Goal: Check status

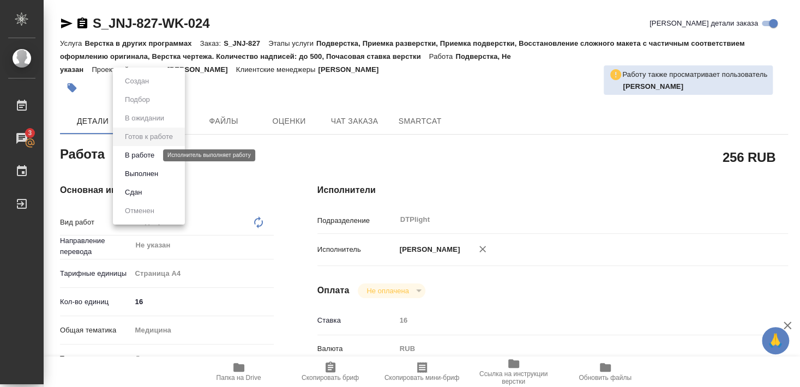
click at [143, 154] on button "В работе" at bounding box center [140, 155] width 36 height 12
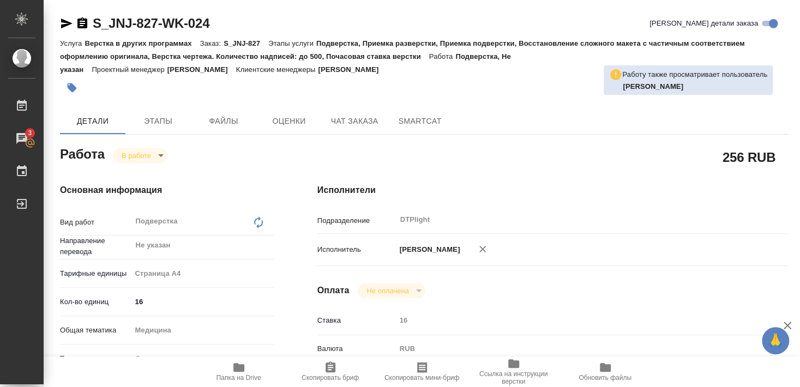
type textarea "x"
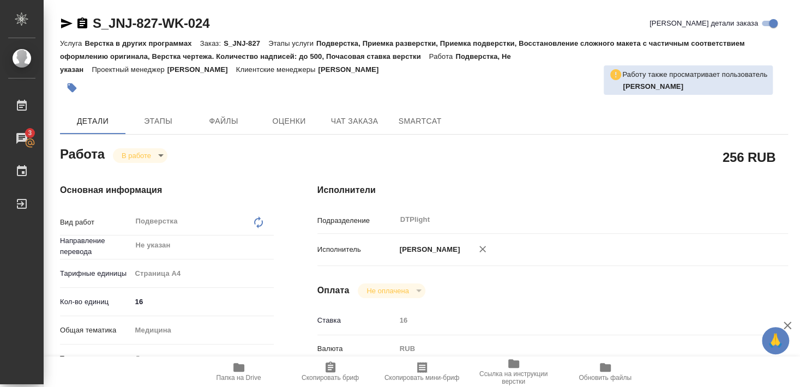
type textarea "x"
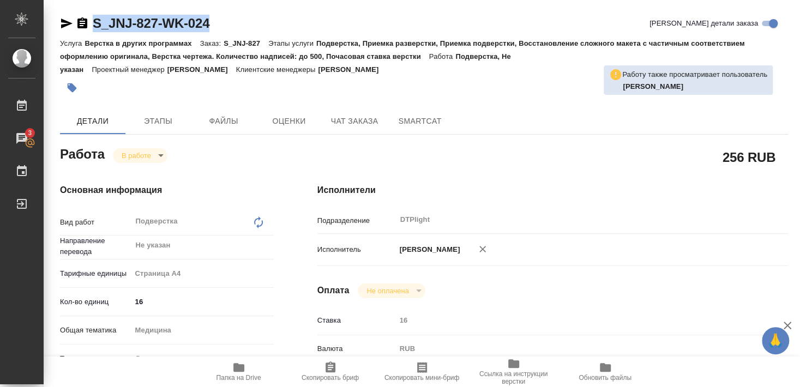
drag, startPoint x: 93, startPoint y: 36, endPoint x: 225, endPoint y: 35, distance: 131.9
click at [225, 35] on div "S_JNJ-827-WK-024 Кратко детали заказа" at bounding box center [424, 26] width 728 height 22
copy link "S_JNJ-827-WK-024"
type textarea "x"
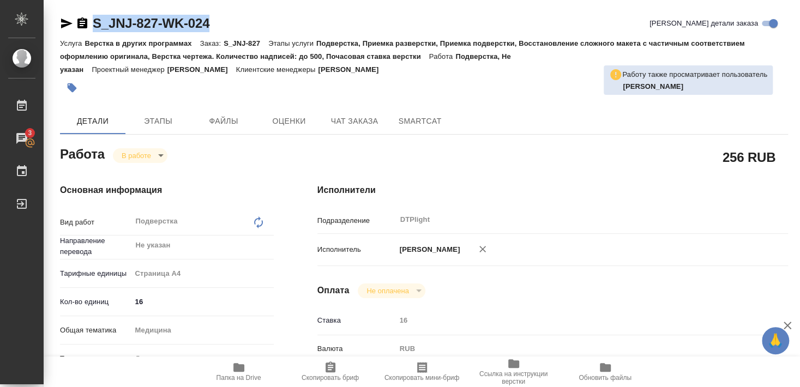
type textarea "x"
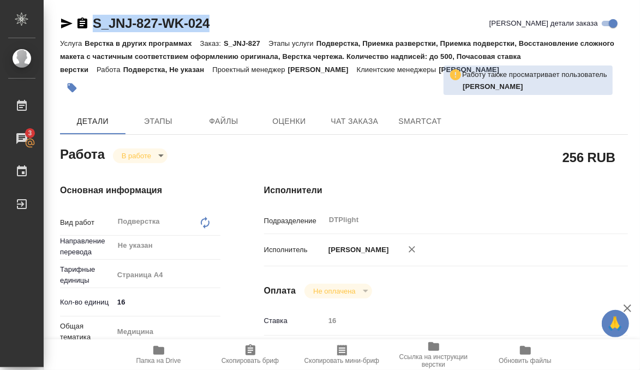
type textarea "x"
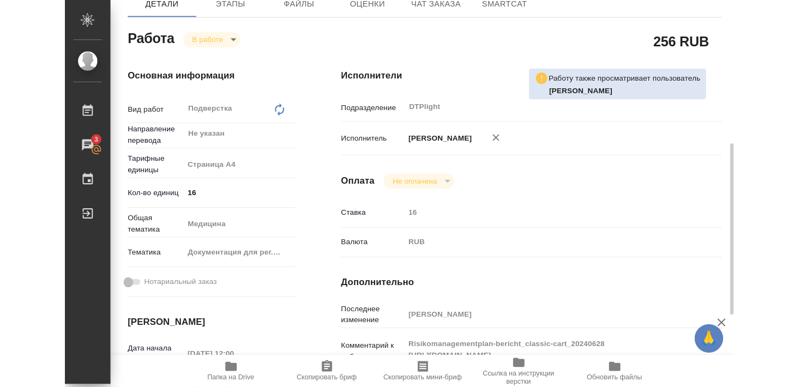
scroll to position [236, 0]
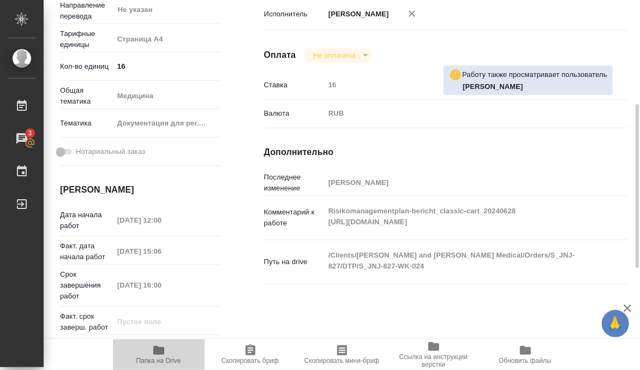
click at [168, 360] on span "Папка на Drive" at bounding box center [158, 361] width 45 height 8
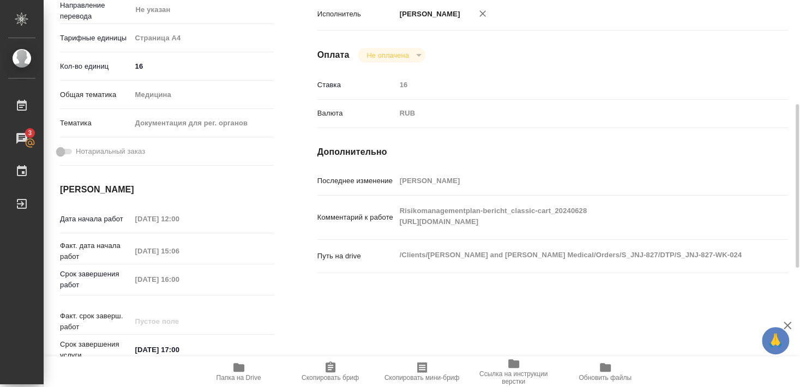
type textarea "x"
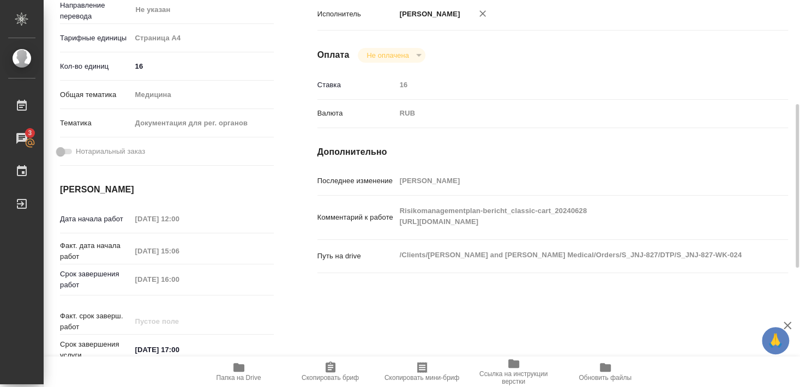
type textarea "x"
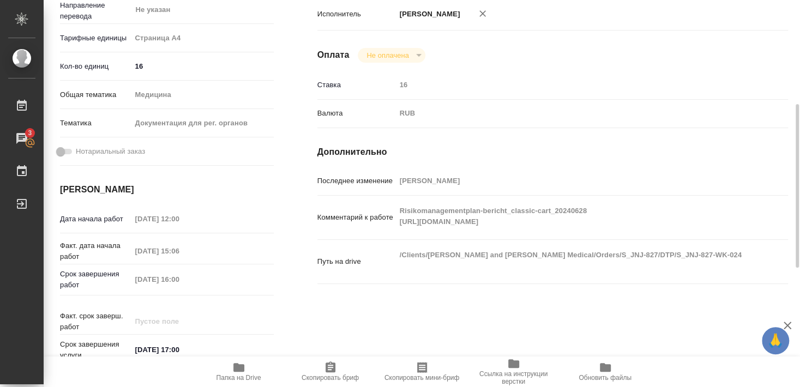
type textarea "x"
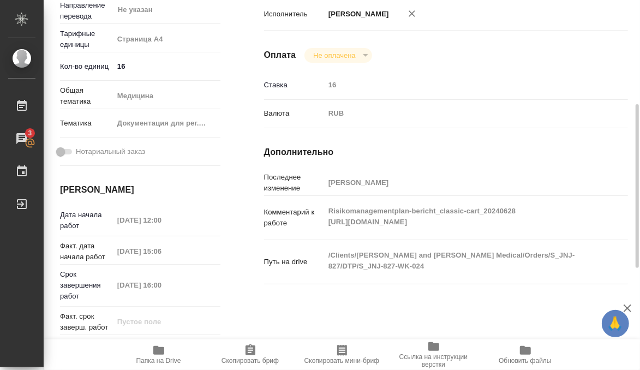
type textarea "x"
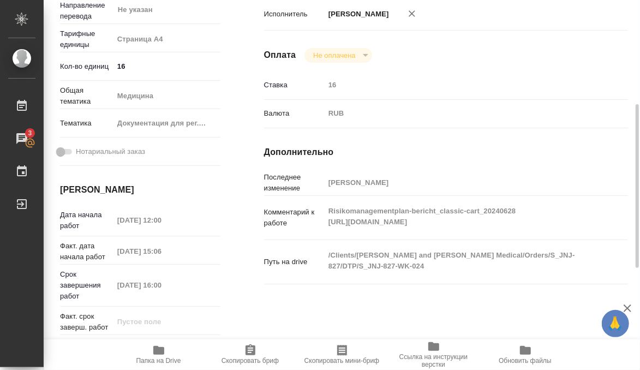
click at [423, 15] on div "Исполнитель [PERSON_NAME]" at bounding box center [446, 19] width 364 height 32
click at [473, 290] on div "Исполнители Подразделение DTPlight ​ Исполнитель [PERSON_NAME] Оплата Не оплаче…" at bounding box center [445, 164] width 407 height 476
type textarea "x"
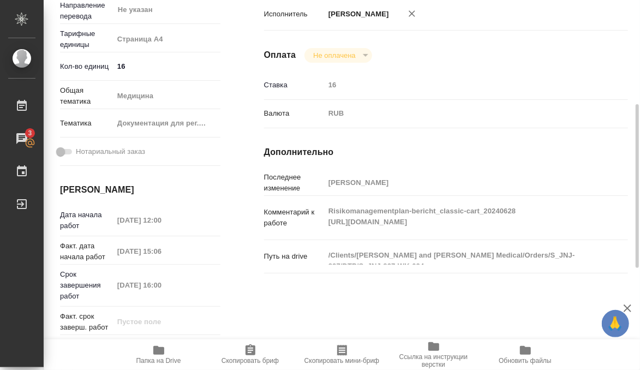
type textarea "x"
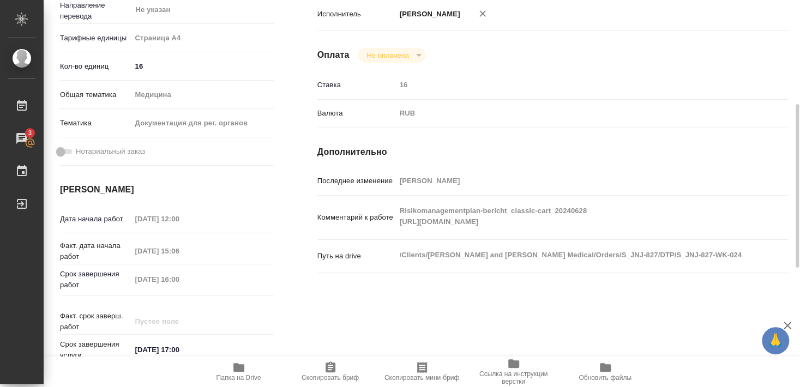
type textarea "x"
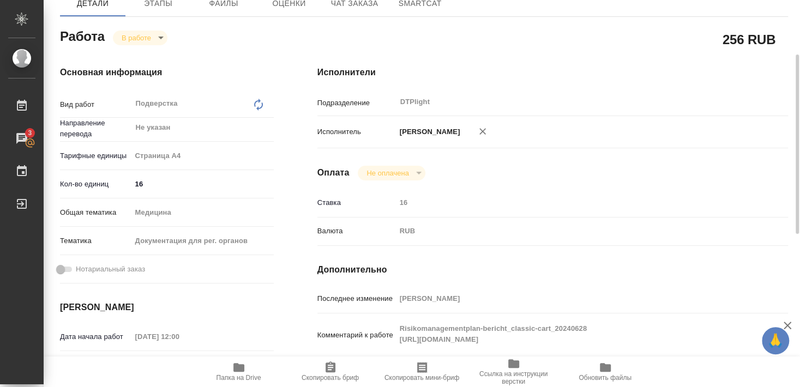
scroll to position [0, 0]
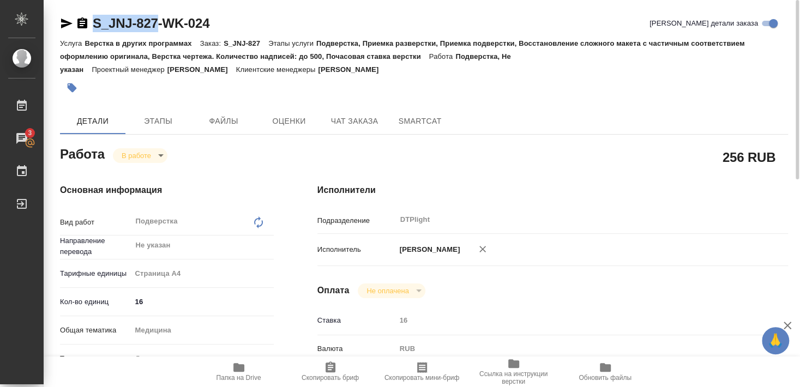
drag, startPoint x: 93, startPoint y: 33, endPoint x: 156, endPoint y: 27, distance: 64.0
copy link "S_JNJ-827"
type textarea "x"
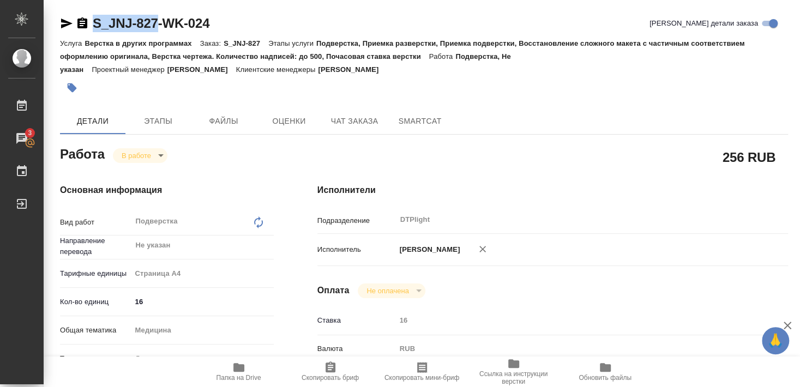
type textarea "x"
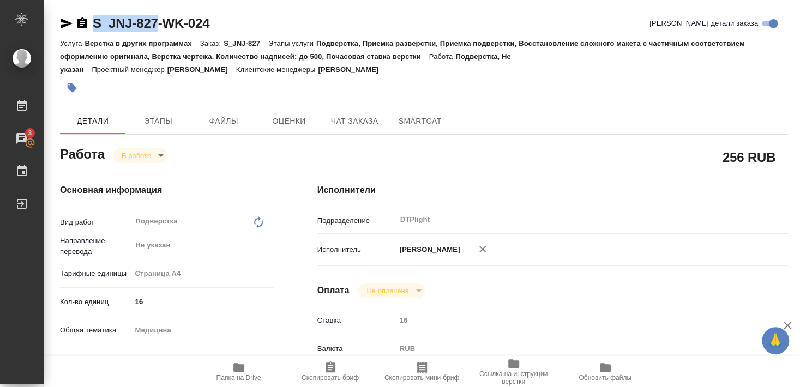
type textarea "x"
click at [248, 369] on span "Папка на Drive" at bounding box center [239, 371] width 79 height 21
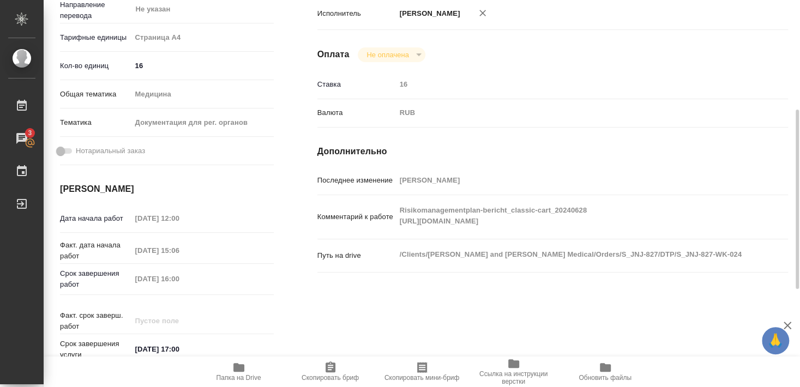
scroll to position [59, 0]
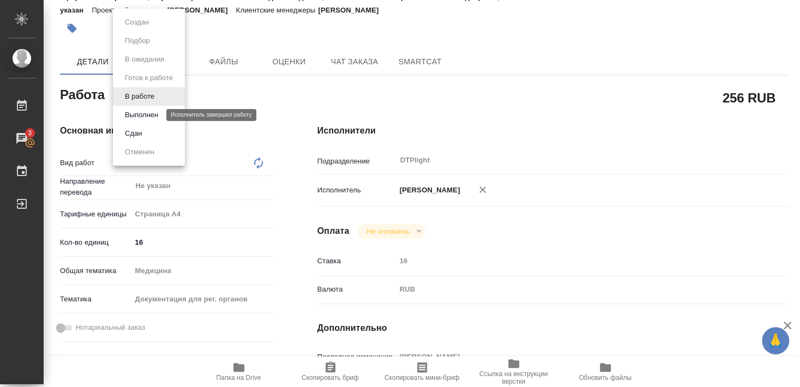
click at [146, 111] on button "Выполнен" at bounding box center [142, 115] width 40 height 12
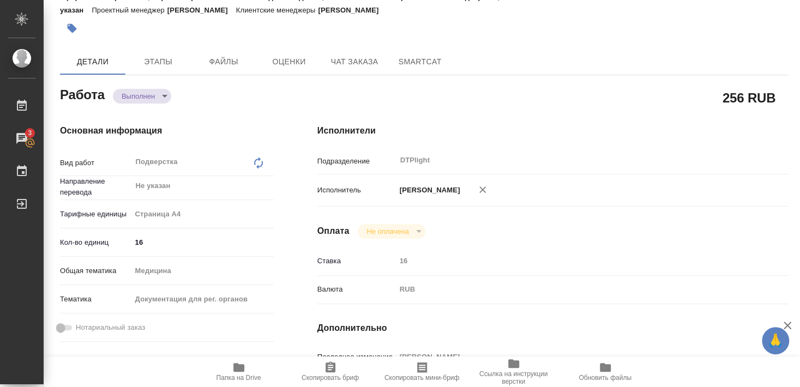
type textarea "x"
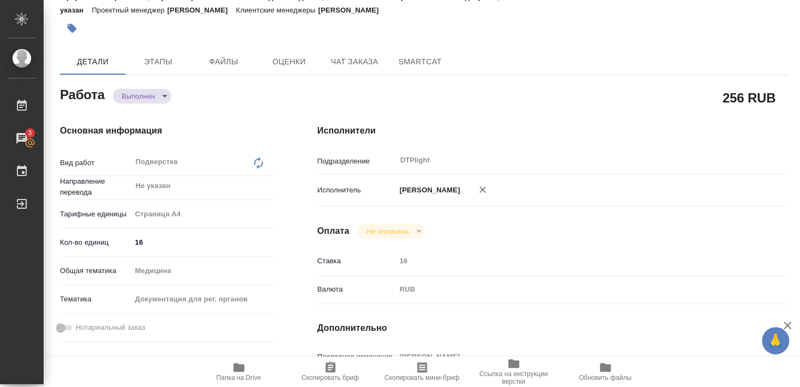
scroll to position [0, 0]
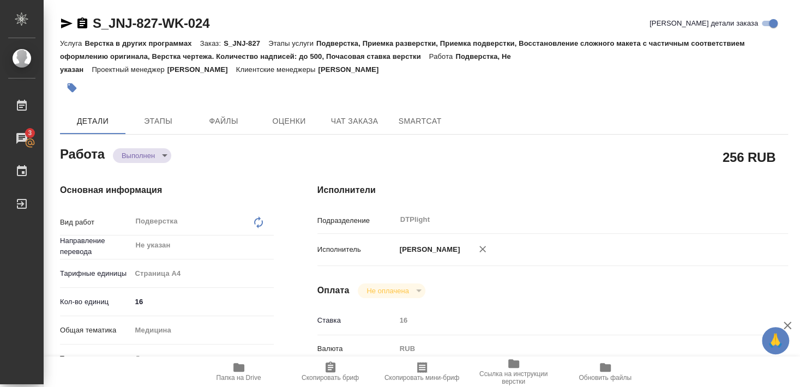
type textarea "x"
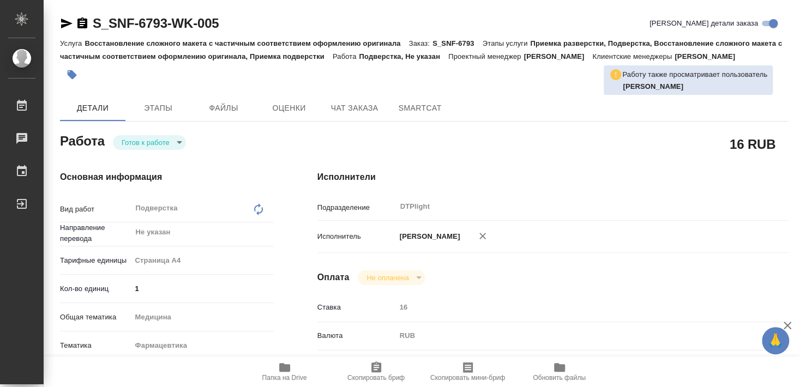
type textarea "x"
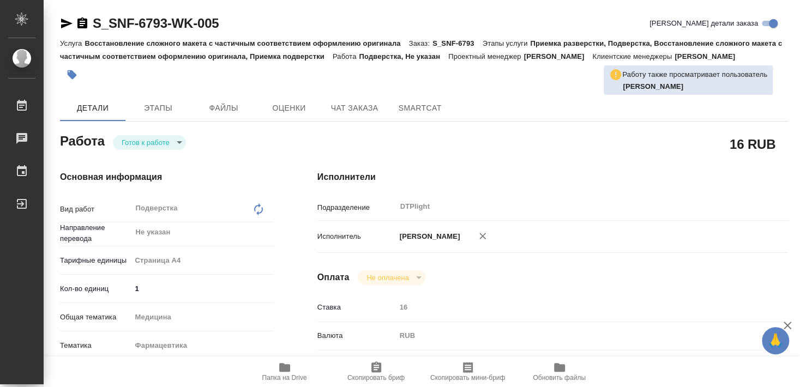
type textarea "x"
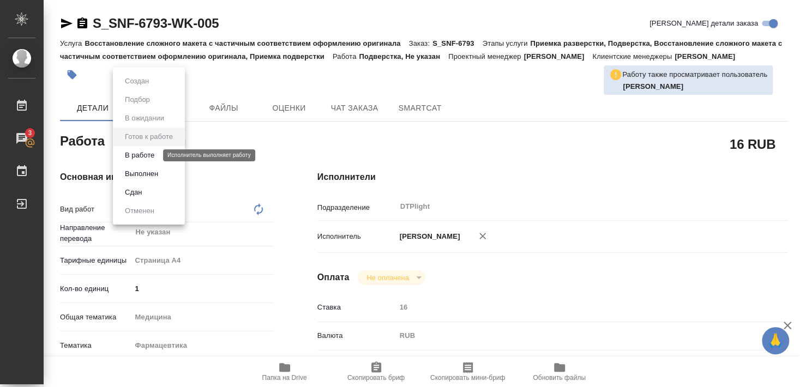
click at [146, 153] on button "В работе" at bounding box center [140, 155] width 36 height 12
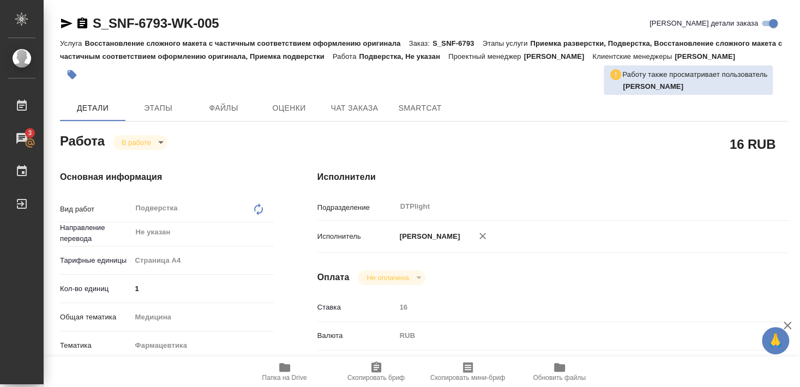
type textarea "x"
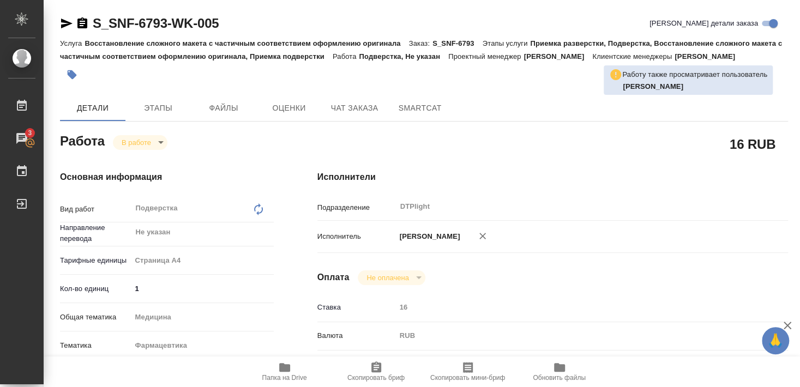
type textarea "x"
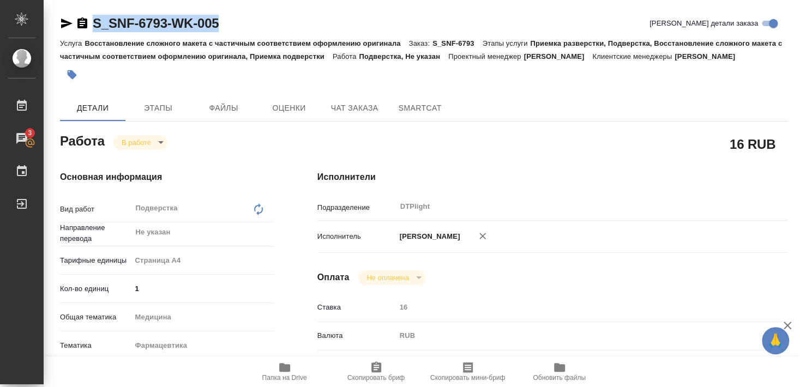
drag, startPoint x: 97, startPoint y: 31, endPoint x: 243, endPoint y: 23, distance: 145.8
click at [243, 23] on div "S_SNF-6793-WK-005 [PERSON_NAME] детали заказа" at bounding box center [424, 23] width 728 height 17
copy link "S_SNF-6793-WK-005"
type textarea "x"
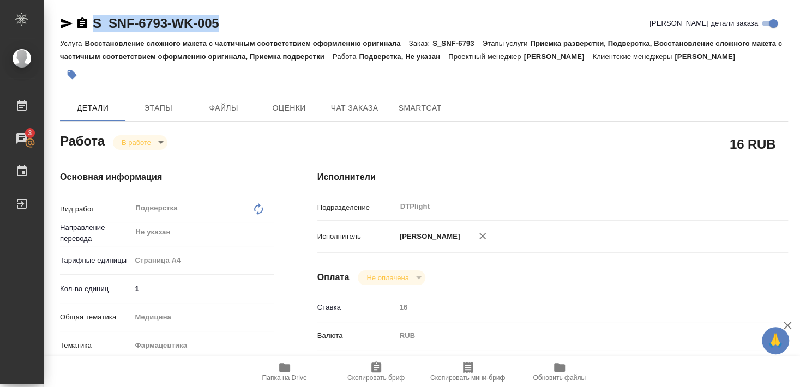
type textarea "x"
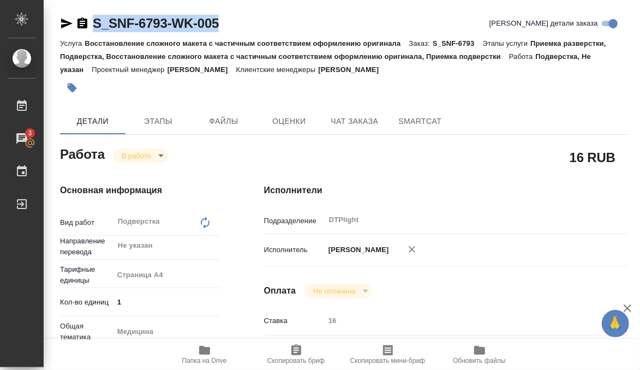
type textarea "x"
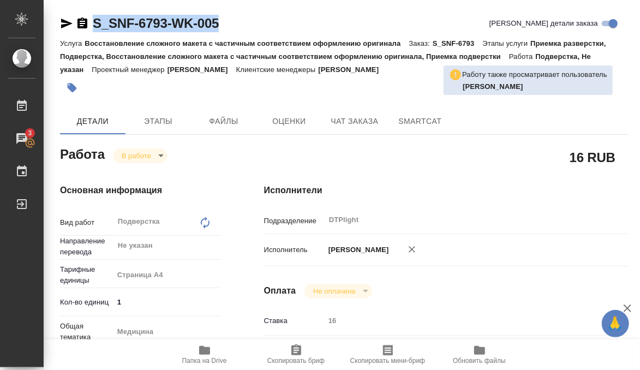
type textarea "x"
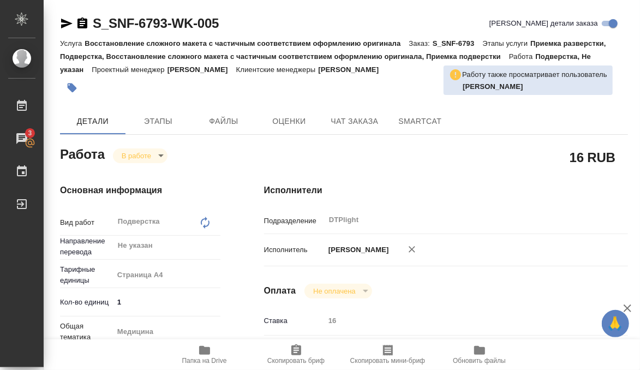
type textarea "x"
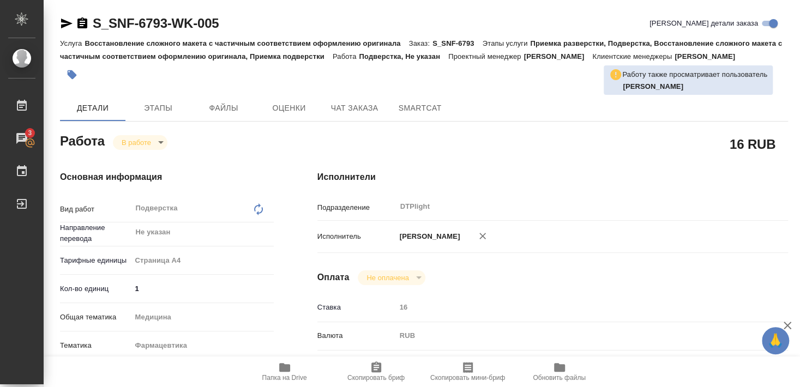
type textarea "x"
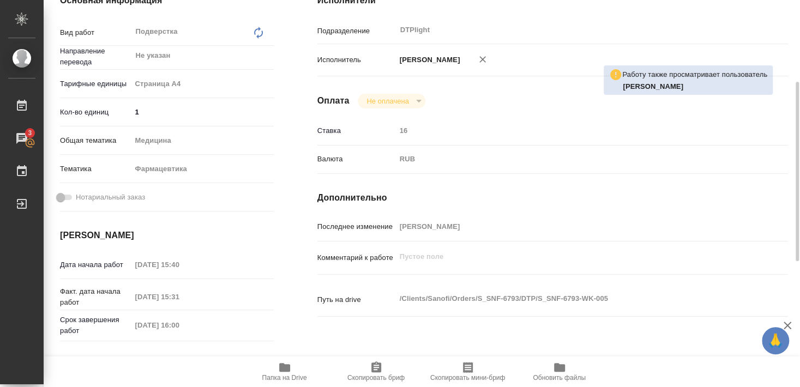
scroll to position [236, 0]
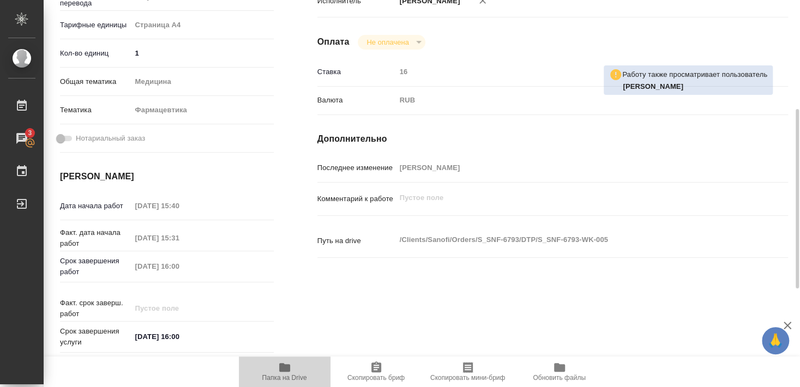
click at [282, 375] on span "Папка на Drive" at bounding box center [284, 378] width 45 height 8
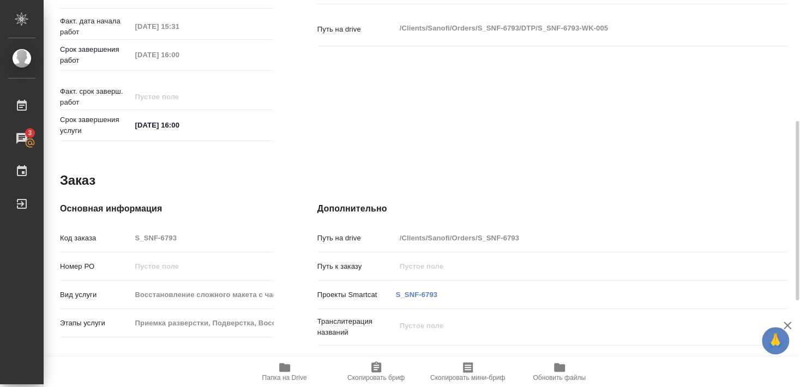
scroll to position [35, 0]
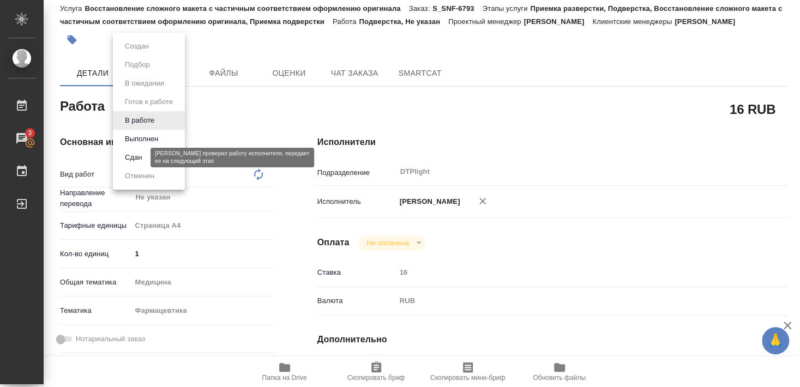
click at [134, 155] on button "Сдан" at bounding box center [133, 158] width 23 height 12
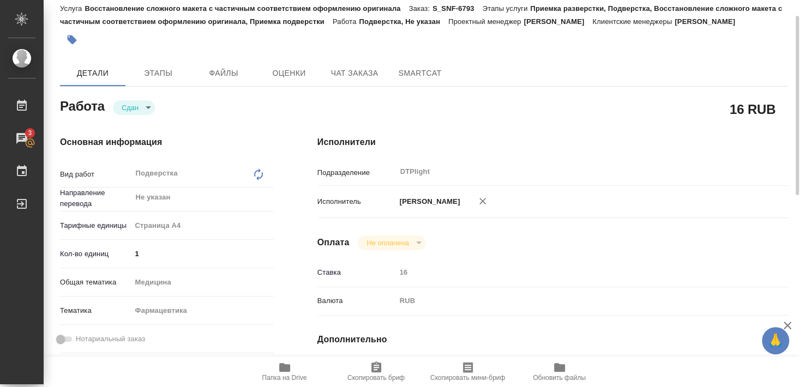
type textarea "x"
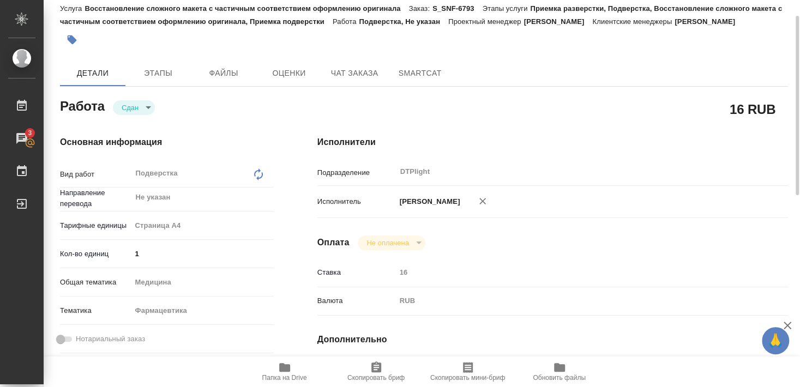
type textarea "x"
